Goal: Information Seeking & Learning: Find specific fact

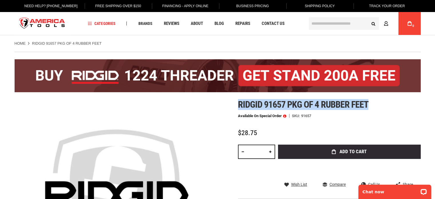
drag, startPoint x: 368, startPoint y: 102, endPoint x: 239, endPoint y: 103, distance: 129.3
click at [239, 103] on span "Ridgid 91657 pkg of 4 rubber feet" at bounding box center [303, 104] width 130 height 11
copy span "Ridgid 91657 pkg of 4 rubber feet"
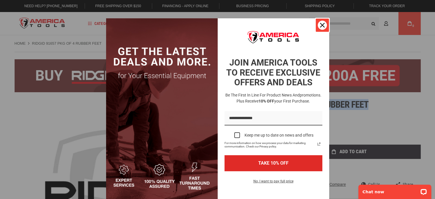
click at [324, 24] on div "Close" at bounding box center [322, 25] width 9 height 9
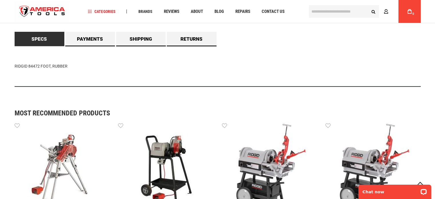
scroll to position [343, 0]
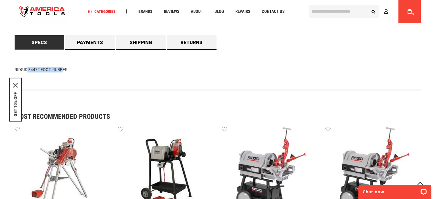
drag, startPoint x: 50, startPoint y: 69, endPoint x: 13, endPoint y: 67, distance: 36.7
click at [13, 67] on main "Skip to the end of the images gallery Skip to the beginning of the images galle…" at bounding box center [218, 101] width 418 height 799
copy div "RIDGID 84472 FOOT"
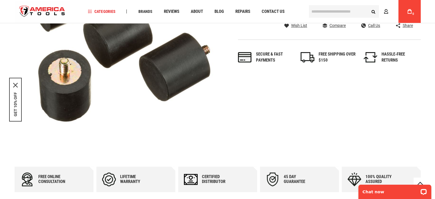
scroll to position [114, 0]
